Goal: Task Accomplishment & Management: Use online tool/utility

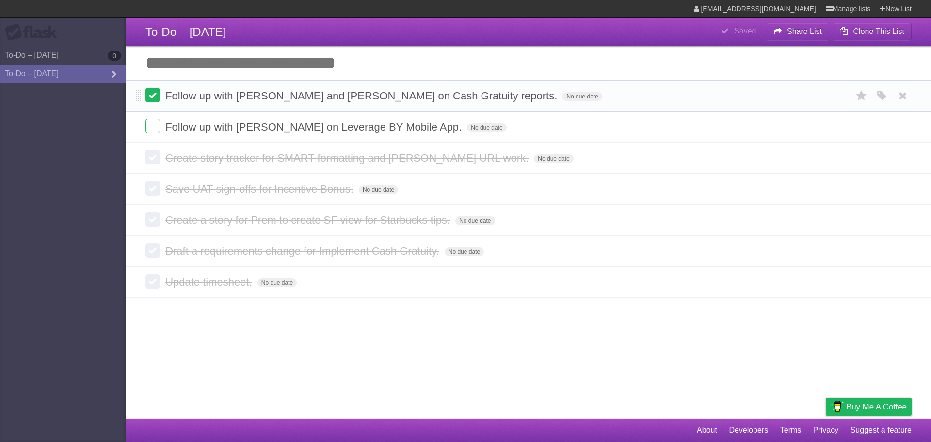
click at [158, 95] on label at bounding box center [153, 95] width 15 height 15
click at [154, 97] on label at bounding box center [153, 95] width 15 height 15
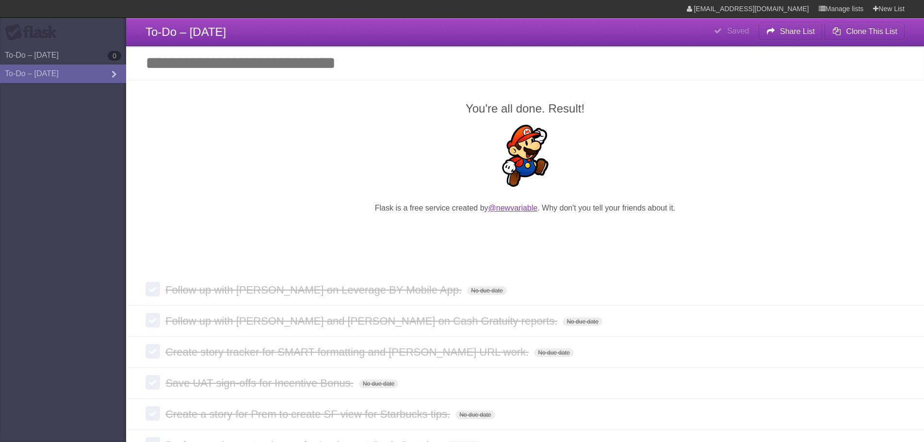
drag, startPoint x: 526, startPoint y: 204, endPoint x: 508, endPoint y: 208, distance: 18.4
click at [84, 54] on link "To-Do – [DATE] 0" at bounding box center [63, 55] width 126 height 18
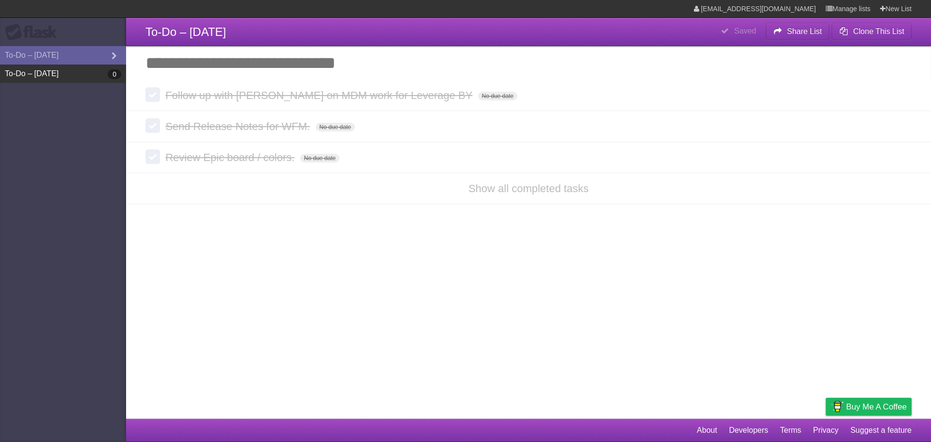
click at [91, 76] on link "To-Do – [DATE] 0" at bounding box center [63, 74] width 126 height 18
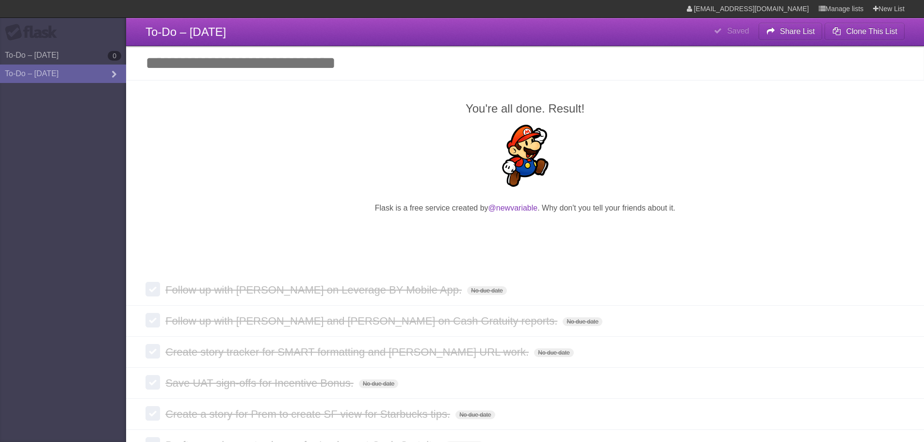
click at [91, 76] on link "To-Do – [DATE]" at bounding box center [63, 74] width 126 height 18
click at [827, 11] on link "Manage lists" at bounding box center [841, 8] width 45 height 17
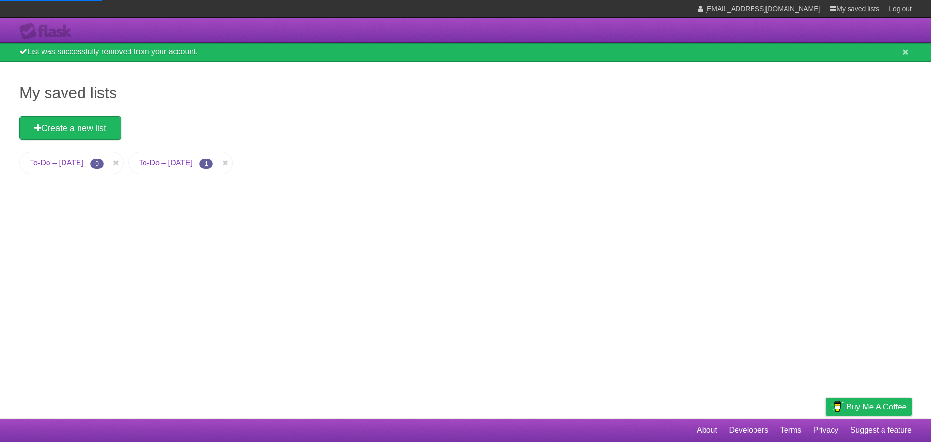
click at [181, 161] on link "To-Do – [DATE]" at bounding box center [166, 163] width 54 height 8
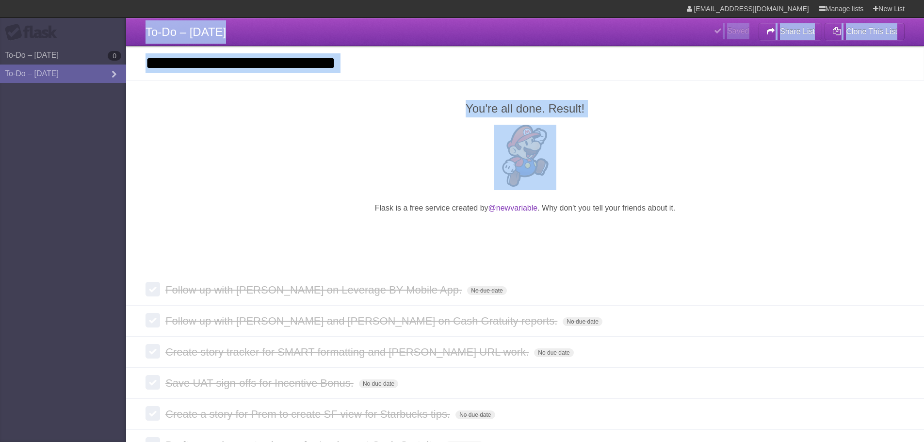
click at [117, 176] on body "**********" at bounding box center [462, 262] width 924 height 525
click at [832, 10] on link "Manage lists" at bounding box center [841, 8] width 45 height 17
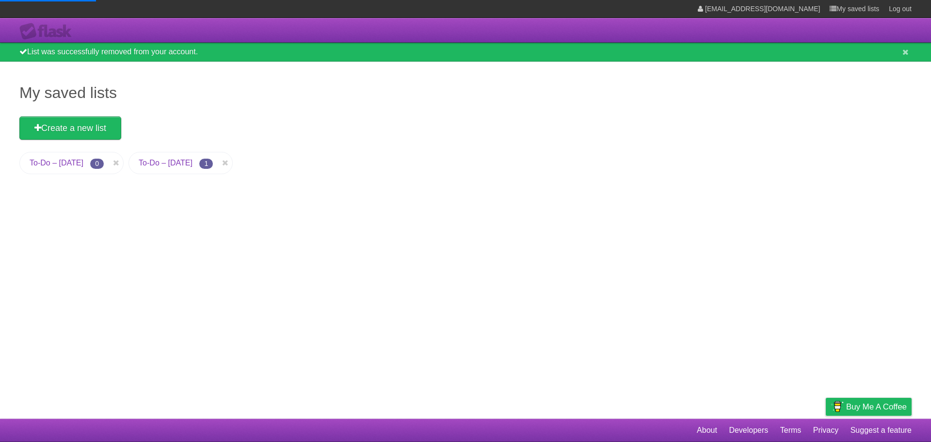
click at [268, 79] on div "My saved lists Create a new list To-Do – [DATE] 0 To-Do – [DATE] 1" at bounding box center [465, 240] width 931 height 357
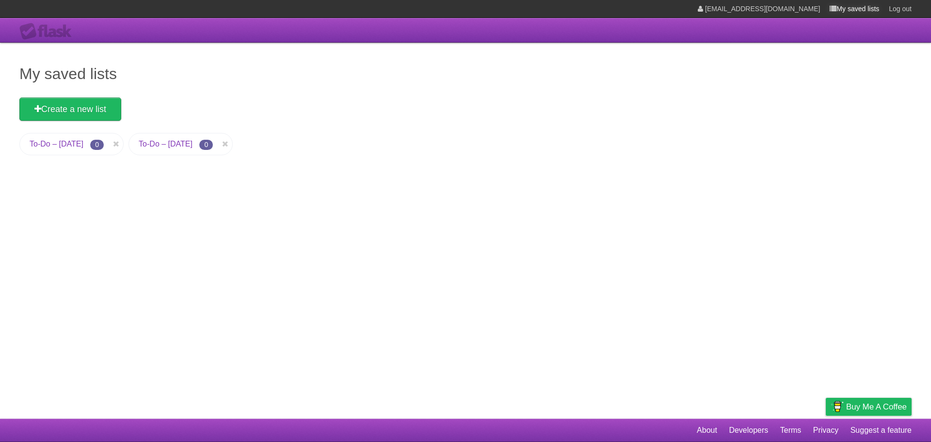
click at [835, 10] on link "My saved lists" at bounding box center [854, 8] width 49 height 17
click at [839, 11] on link "My saved lists" at bounding box center [854, 8] width 49 height 17
click at [193, 145] on link "To-Do – [DATE]" at bounding box center [166, 144] width 54 height 8
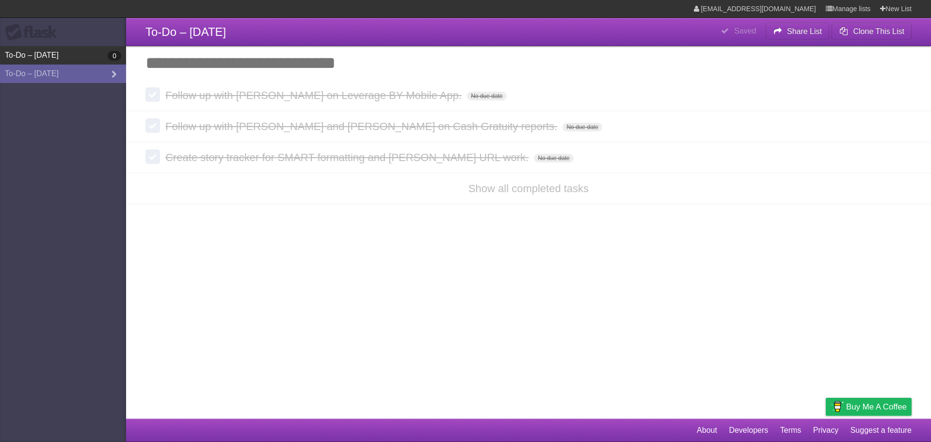
click at [53, 49] on link "To-Do – [DATE] 0" at bounding box center [63, 55] width 126 height 18
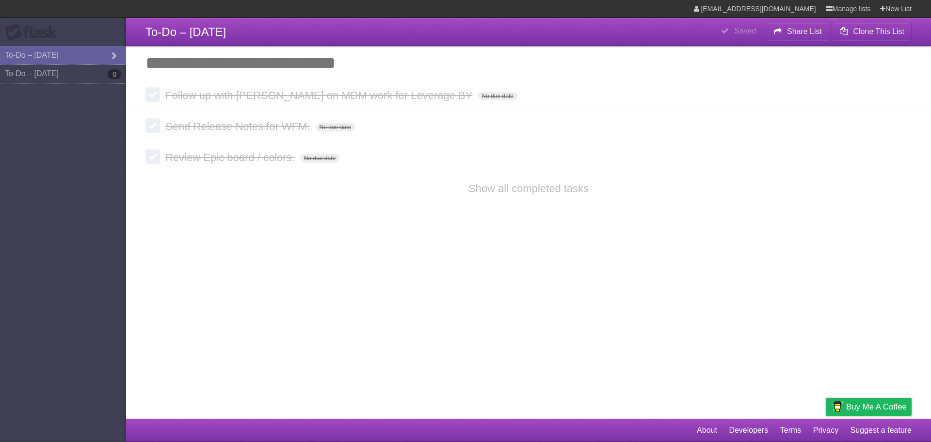
click at [72, 75] on link "To-Do – [DATE] 0" at bounding box center [63, 74] width 126 height 18
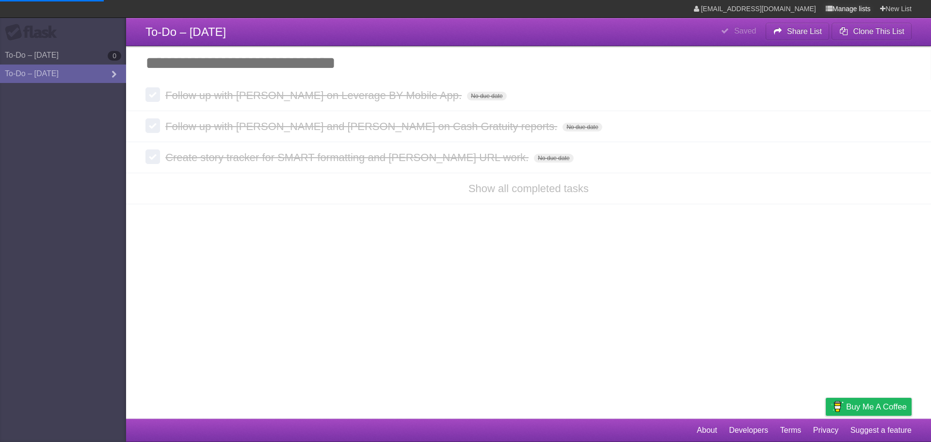
click at [841, 10] on link "Manage lists" at bounding box center [848, 8] width 45 height 17
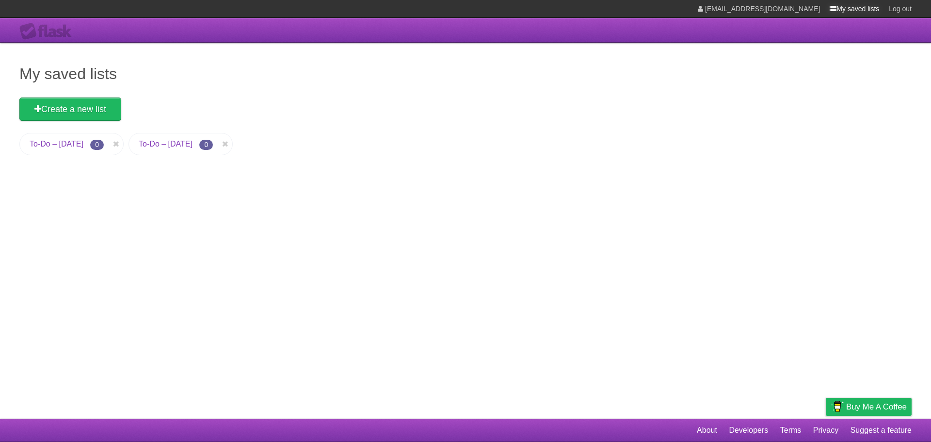
click at [855, 7] on link "My saved lists" at bounding box center [854, 8] width 49 height 17
click at [167, 142] on link "To-Do – [DATE]" at bounding box center [166, 144] width 54 height 8
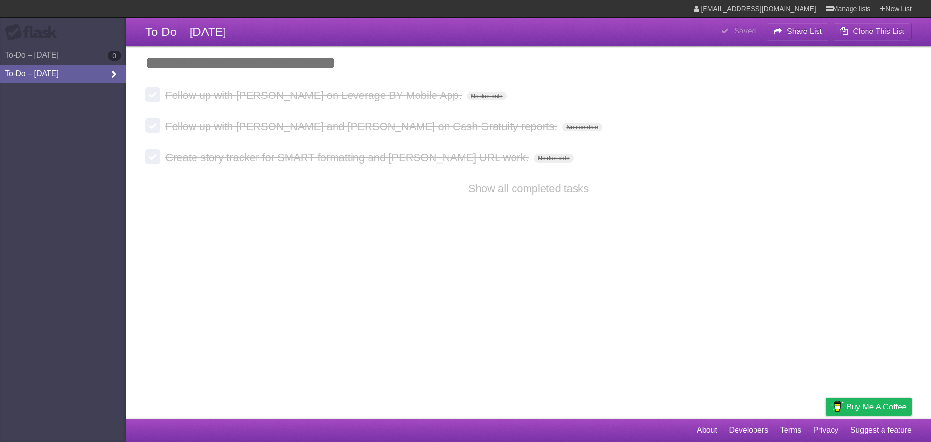
click at [59, 75] on link "To-Do – [DATE]" at bounding box center [63, 74] width 126 height 18
click at [246, 63] on input "Add another task" at bounding box center [528, 63] width 805 height 34
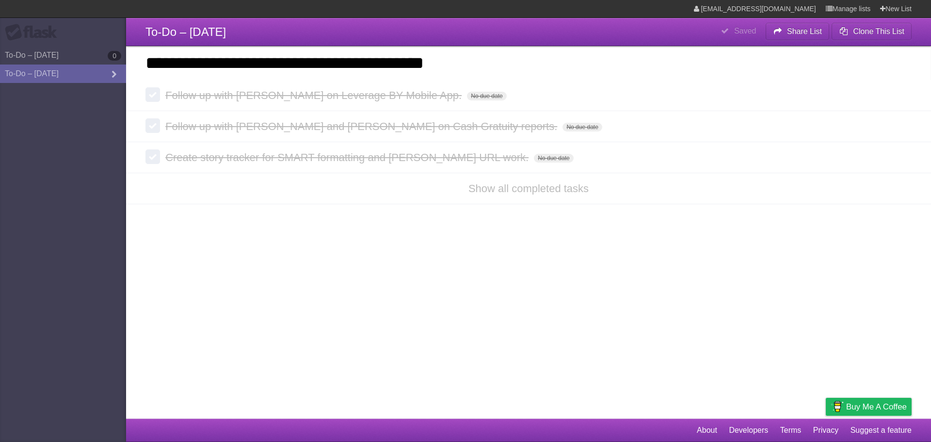
type input "**********"
click input "*********" at bounding box center [0, 0] width 0 height 0
